Goal: Information Seeking & Learning: Learn about a topic

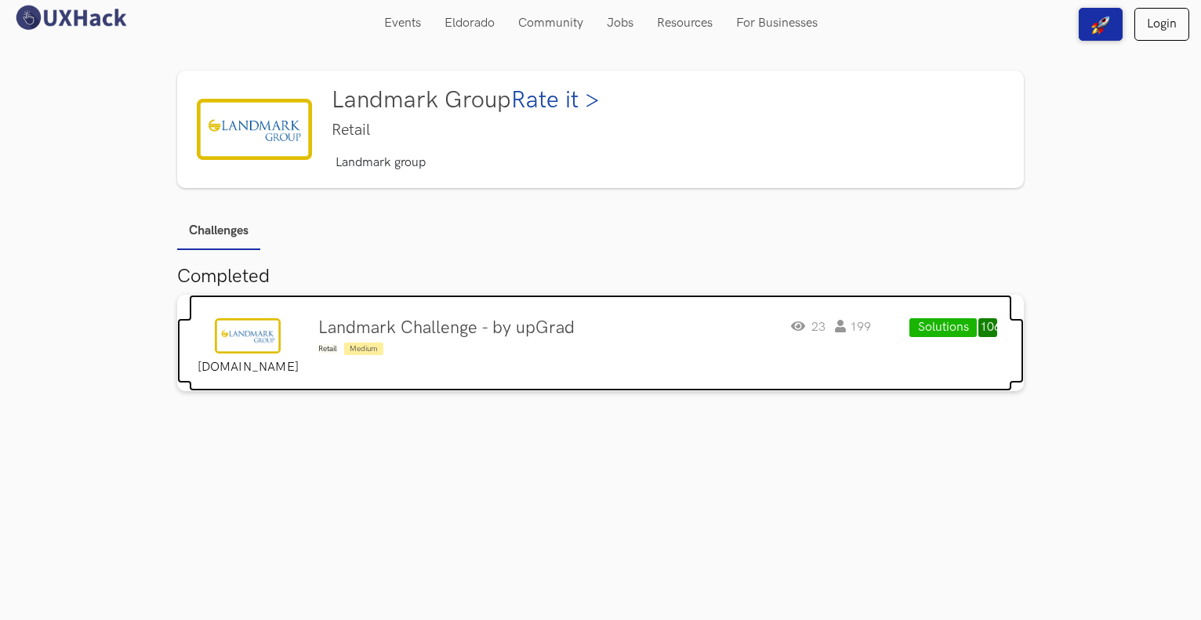
click at [261, 329] on img at bounding box center [248, 335] width 66 height 35
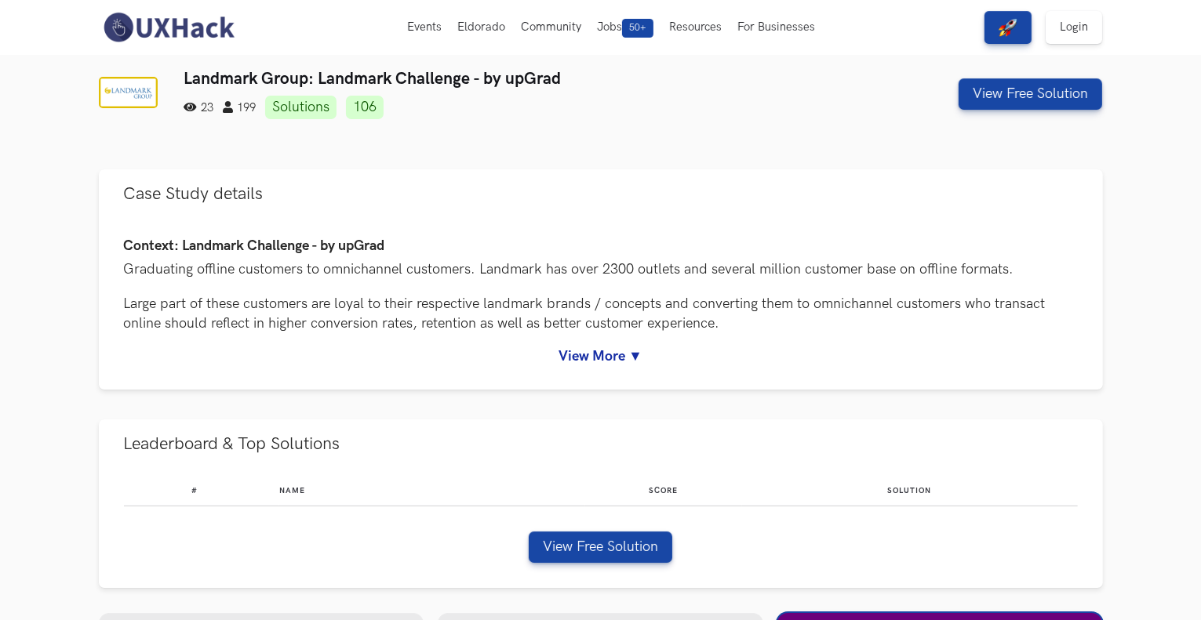
click at [144, 93] on img at bounding box center [128, 92] width 59 height 31
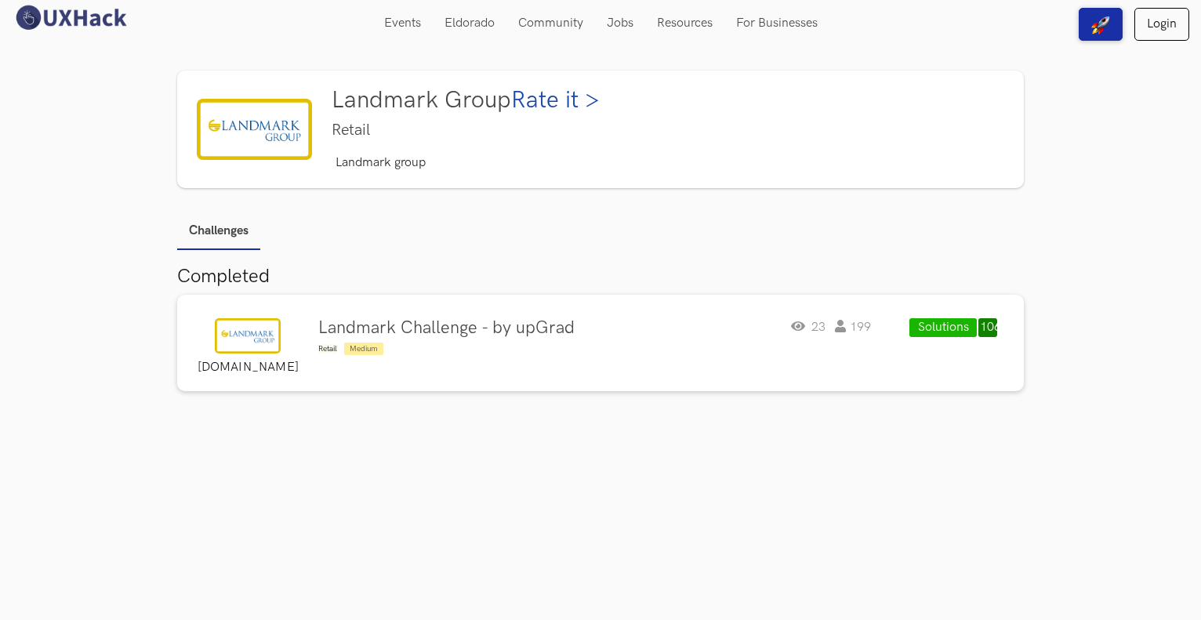
drag, startPoint x: 0, startPoint y: 0, endPoint x: 520, endPoint y: 462, distance: 695.5
click at [543, 498] on div "Landmark Group Rate it > Retail Landmark group Challenges Completed landmarkgro…" at bounding box center [600, 310] width 1201 height 620
